Goal: Information Seeking & Learning: Learn about a topic

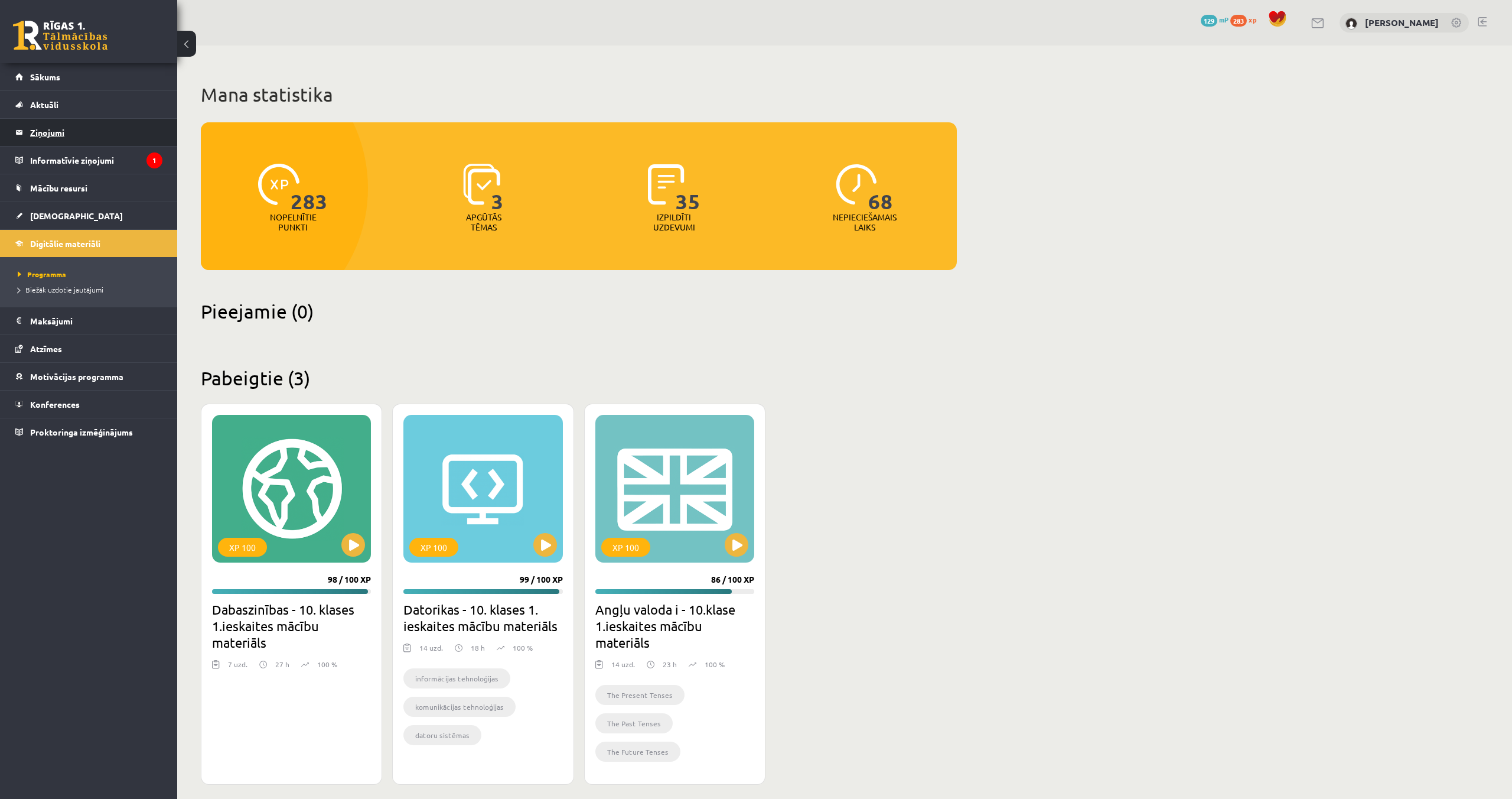
scroll to position [10, 0]
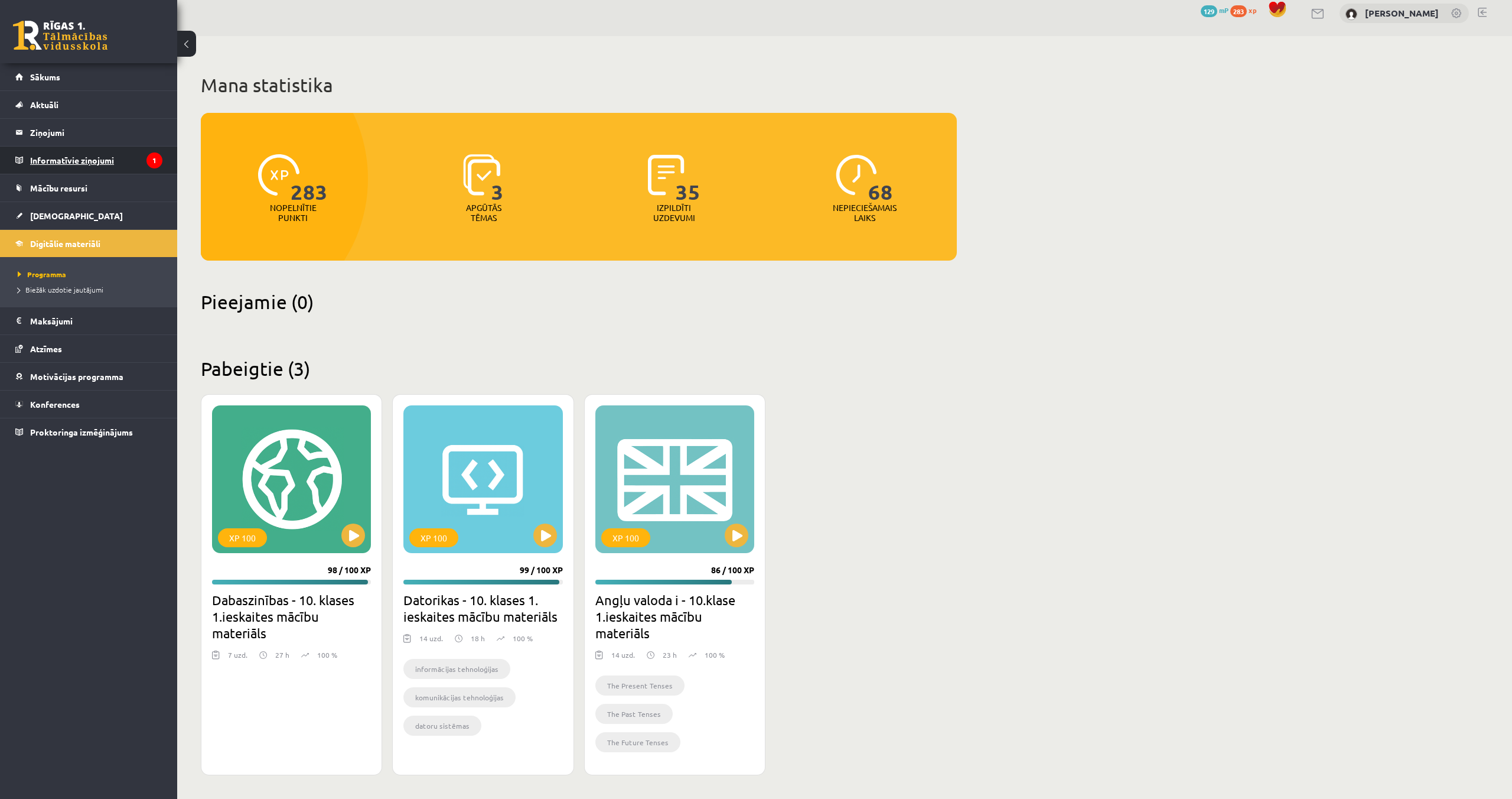
click at [36, 155] on legend "Informatīvie ziņojumi 1" at bounding box center [96, 160] width 132 height 27
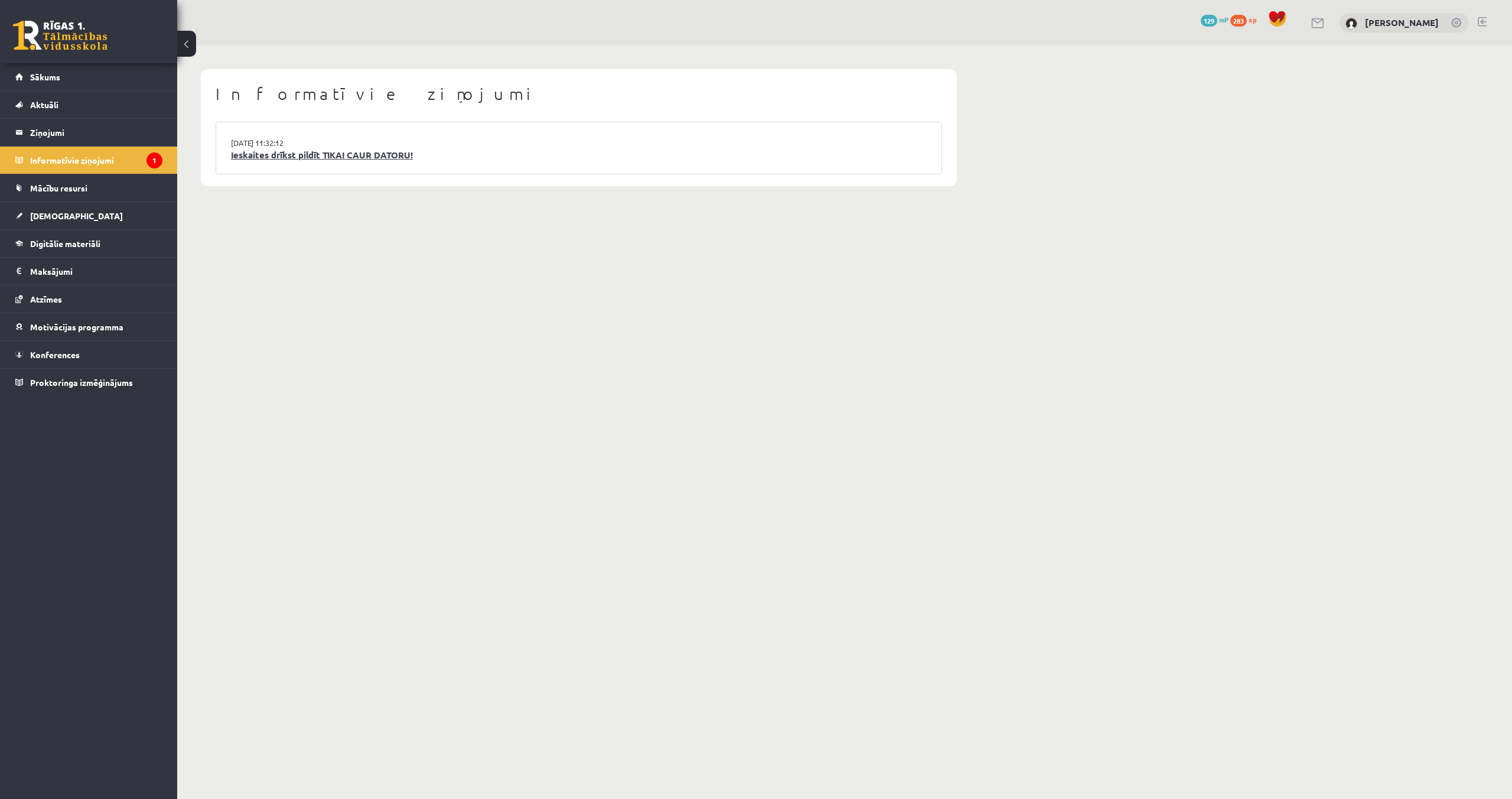
click at [323, 158] on link "Ieskaites drīkst pildīt TIKAI CAUR DATORU!" at bounding box center [579, 155] width 696 height 14
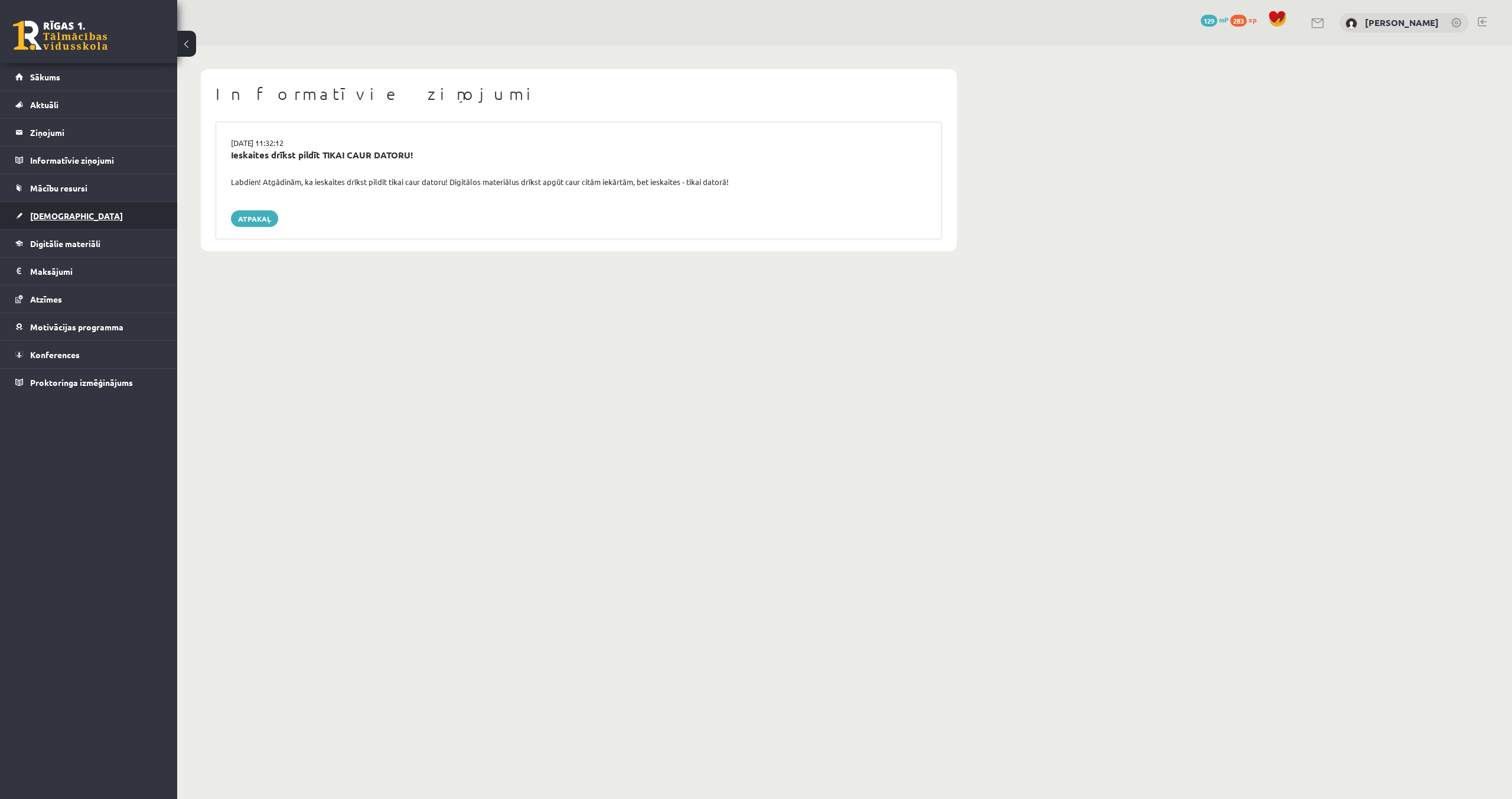
click at [49, 215] on span "[DEMOGRAPHIC_DATA]" at bounding box center [76, 216] width 93 height 11
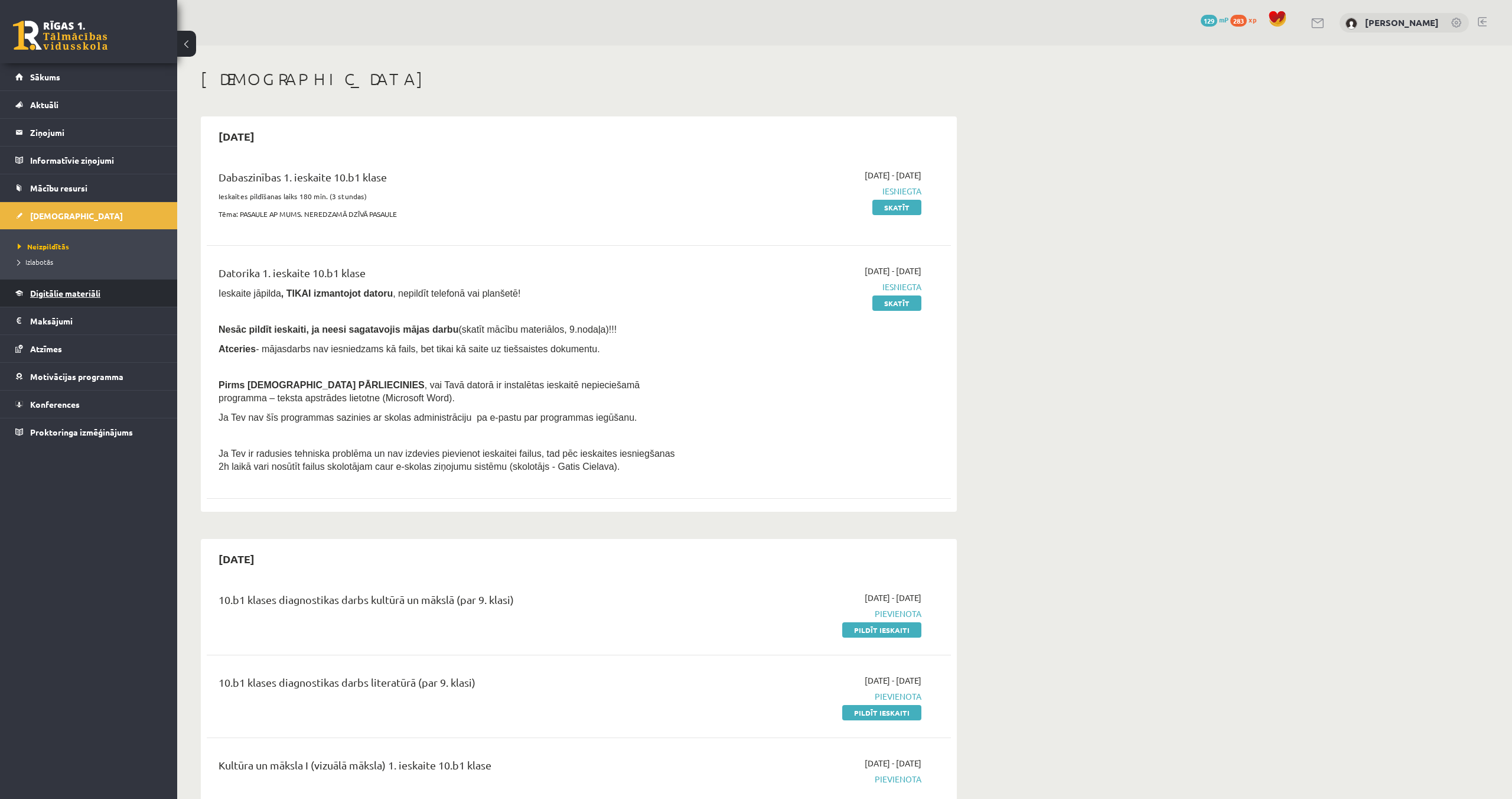
click at [99, 288] on span "Digitālie materiāli" at bounding box center [65, 294] width 71 height 11
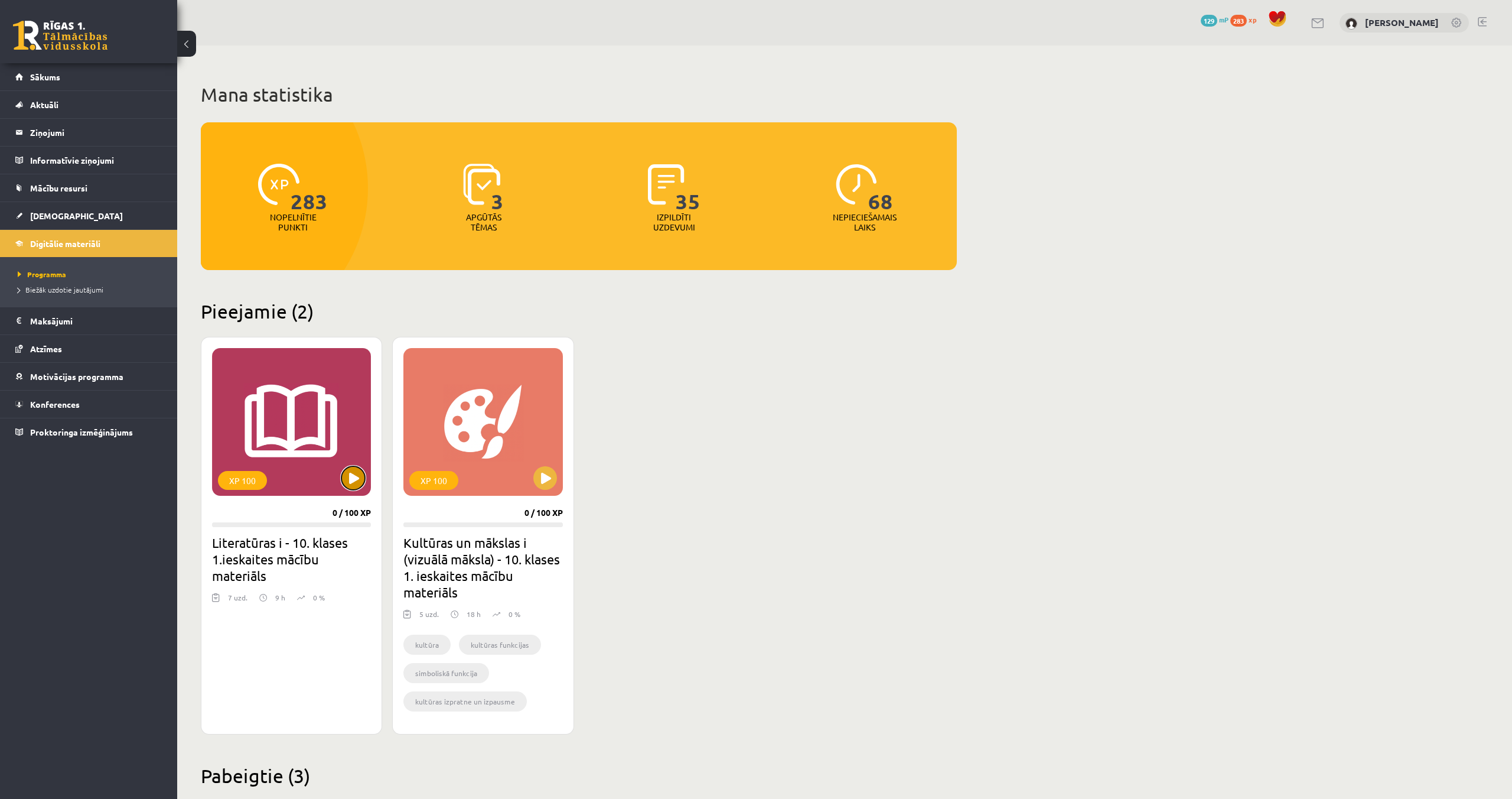
click at [356, 477] on button at bounding box center [353, 478] width 23 height 23
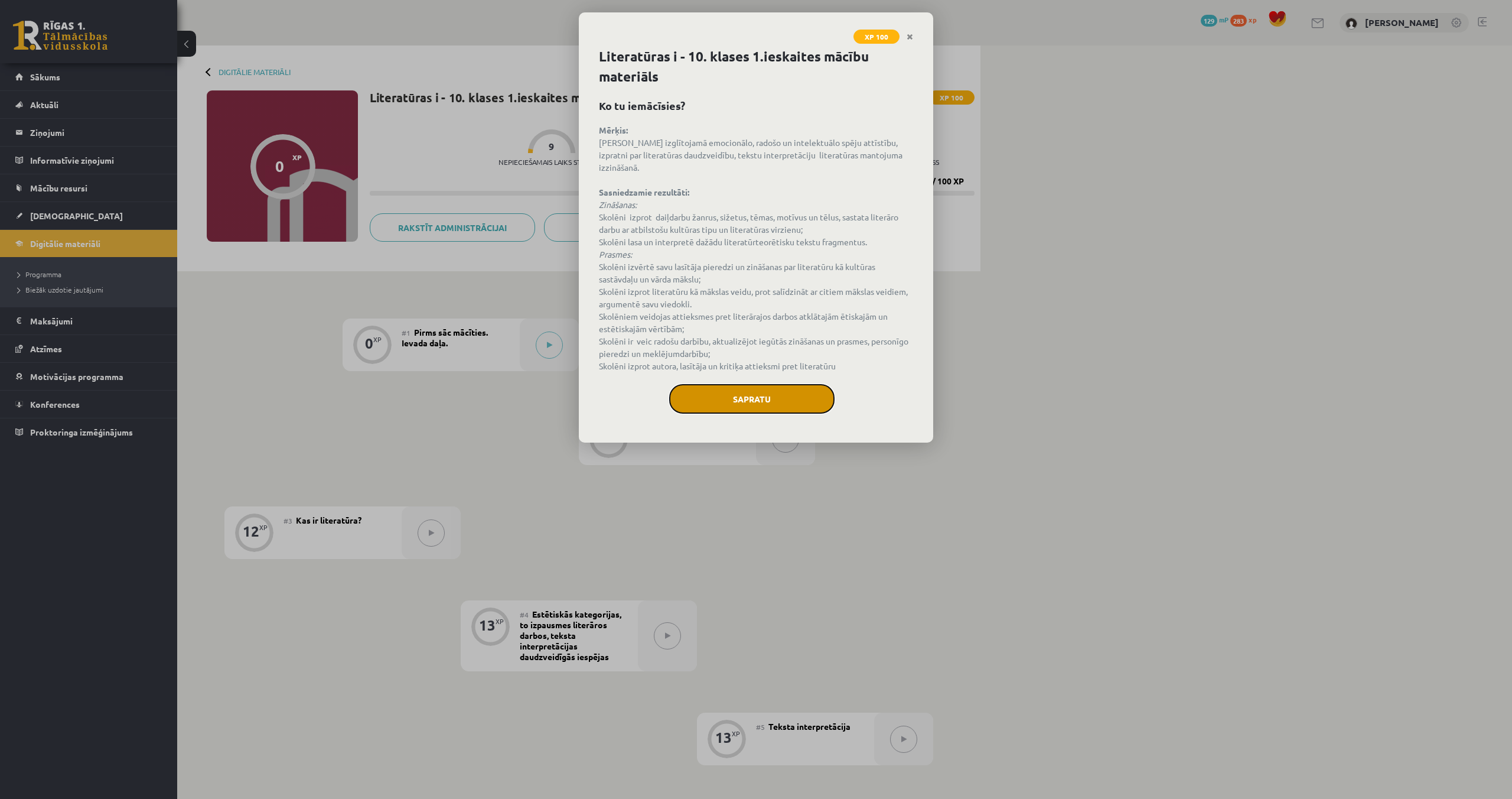
click at [723, 385] on button "Sapratu" at bounding box center [752, 398] width 165 height 29
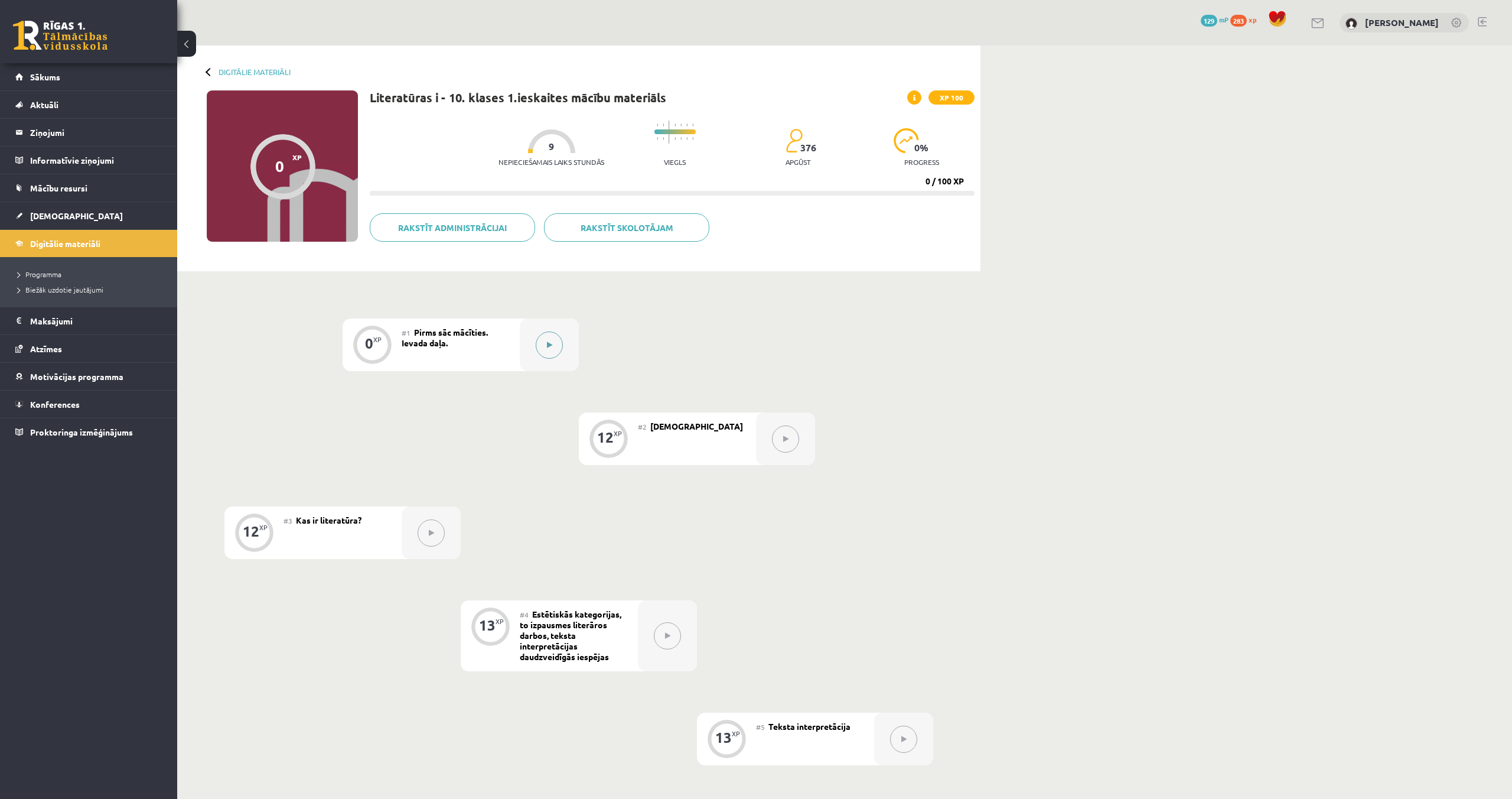
click at [538, 337] on button at bounding box center [549, 345] width 27 height 27
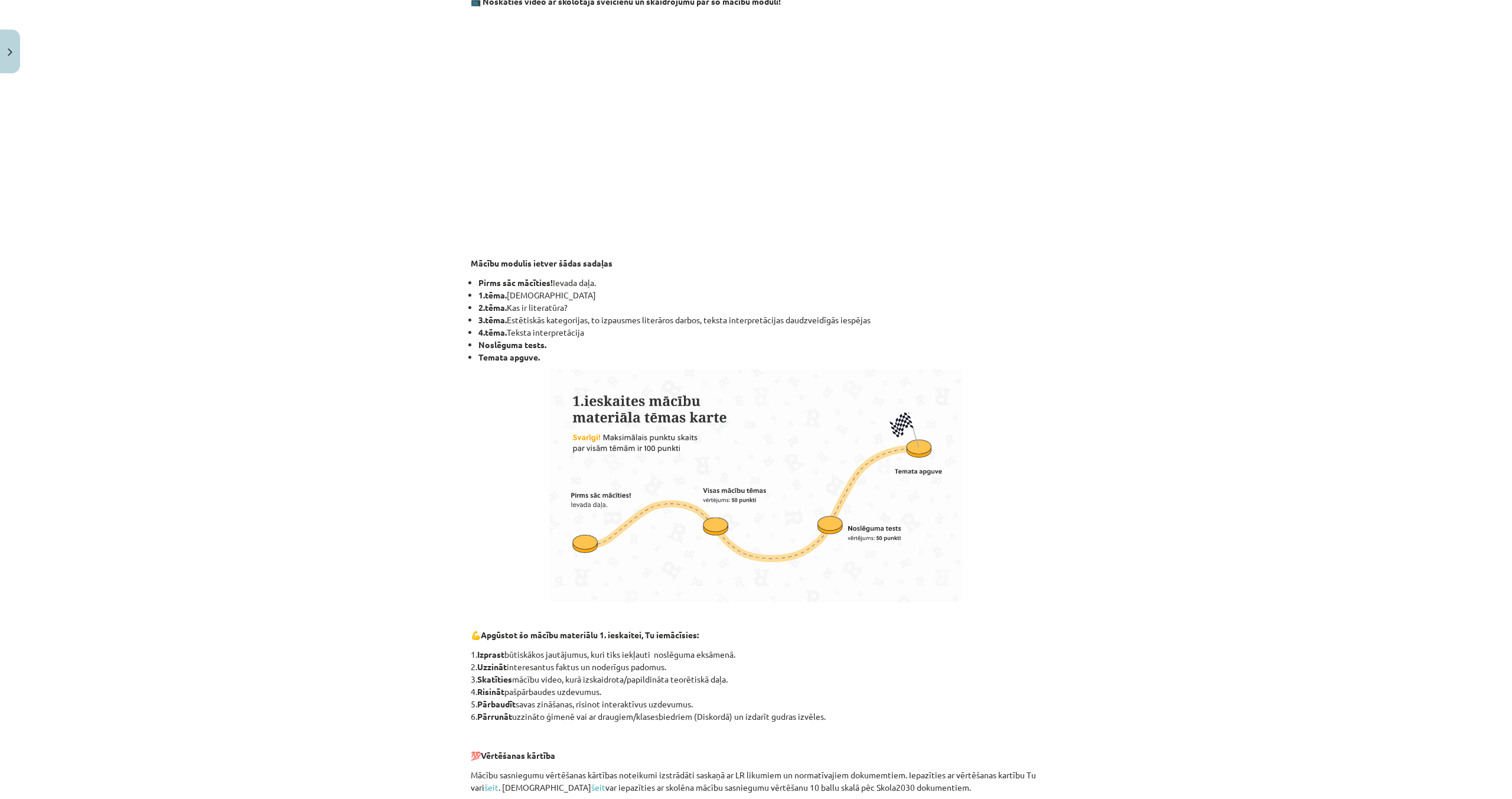
scroll to position [457, 0]
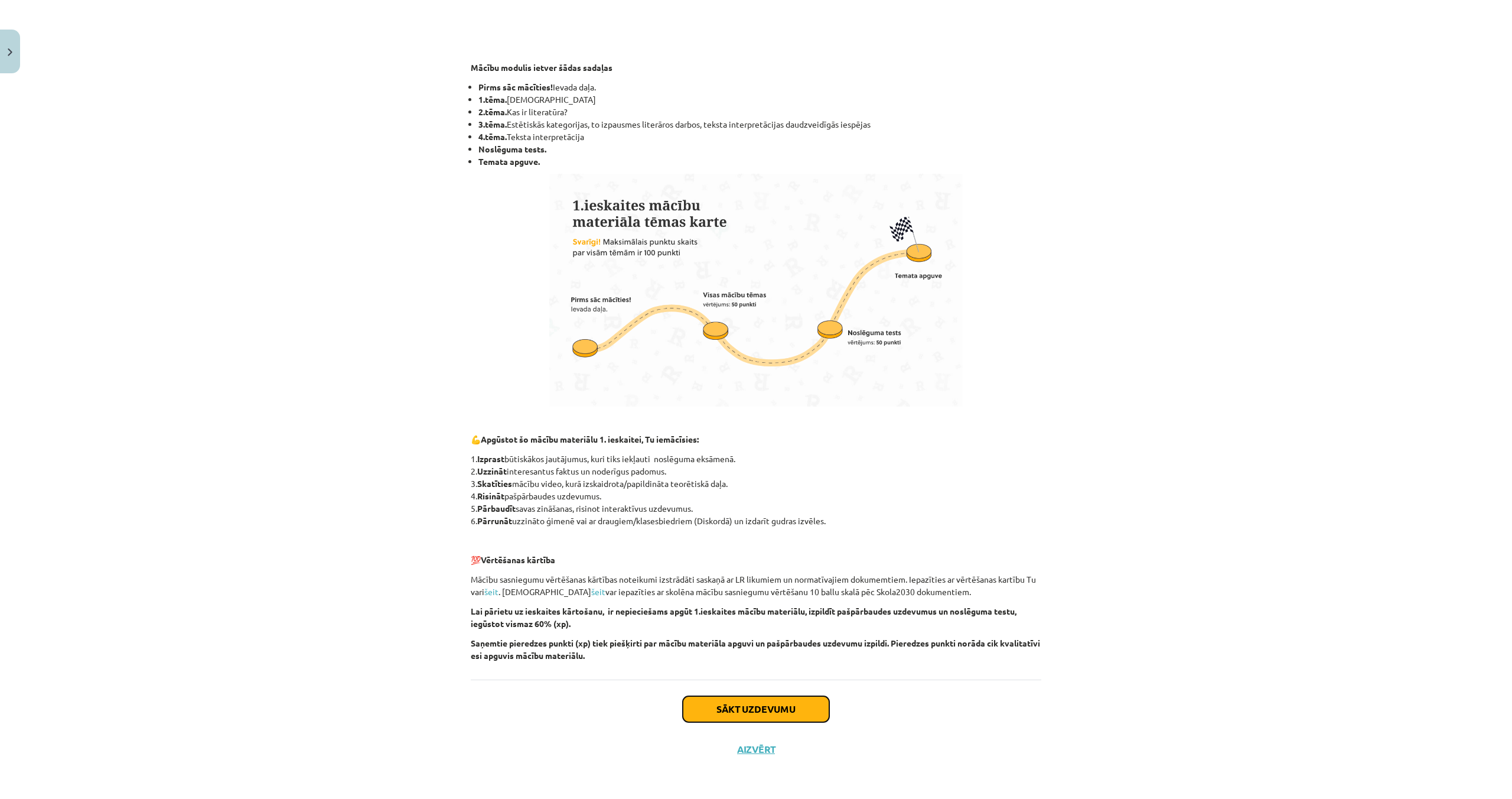
click at [778, 711] on button "Sākt uzdevumu" at bounding box center [756, 709] width 147 height 26
